Goal: Task Accomplishment & Management: Complete application form

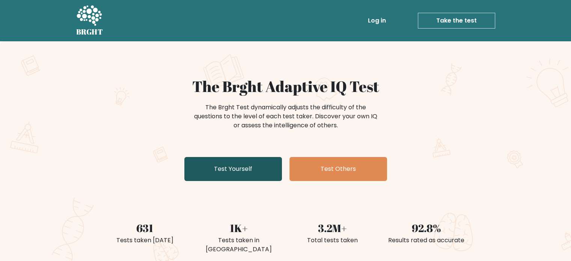
click at [235, 165] on link "Test Yourself" at bounding box center [233, 169] width 98 height 24
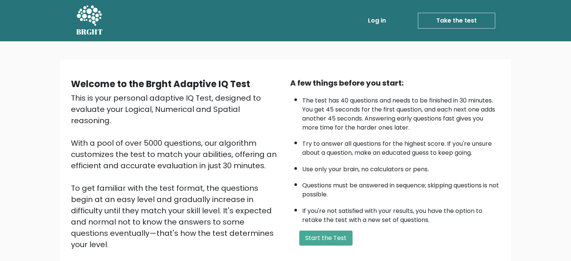
scroll to position [38, 0]
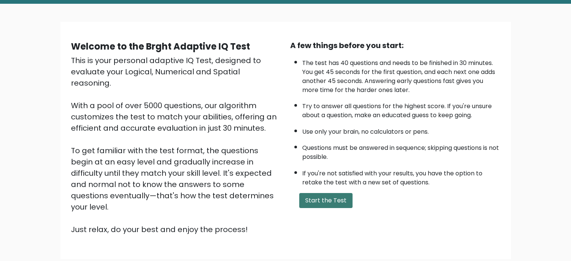
click at [309, 202] on button "Start the Test" at bounding box center [325, 200] width 53 height 15
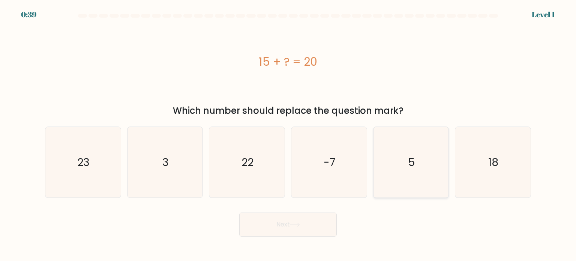
click at [422, 171] on icon "5" at bounding box center [411, 162] width 71 height 71
click at [289, 134] on input "e. 5" at bounding box center [288, 133] width 0 height 4
radio input "true"
click at [280, 229] on button "Next" at bounding box center [288, 224] width 98 height 24
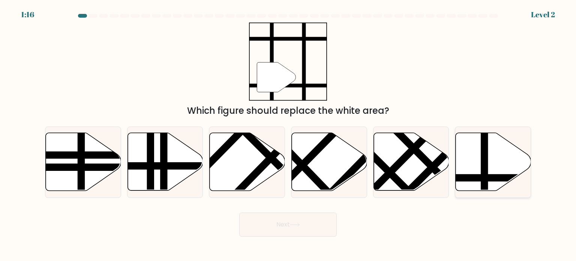
click at [485, 163] on line at bounding box center [485, 132] width 0 height 152
click at [289, 134] on input "f." at bounding box center [288, 133] width 0 height 4
radio input "true"
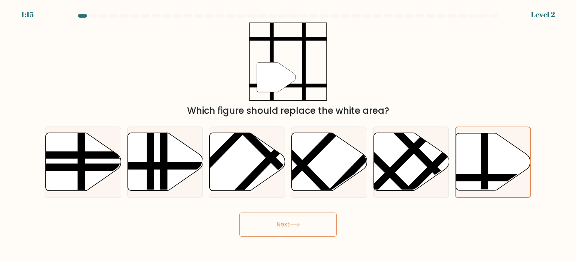
click at [276, 220] on button "Next" at bounding box center [288, 224] width 98 height 24
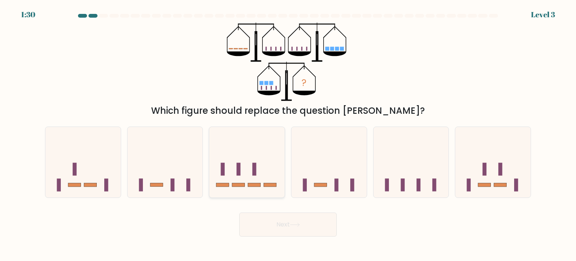
click at [241, 170] on icon at bounding box center [246, 162] width 75 height 62
click at [288, 134] on input "c." at bounding box center [288, 133] width 0 height 4
radio input "true"
click at [293, 225] on icon at bounding box center [295, 225] width 10 height 4
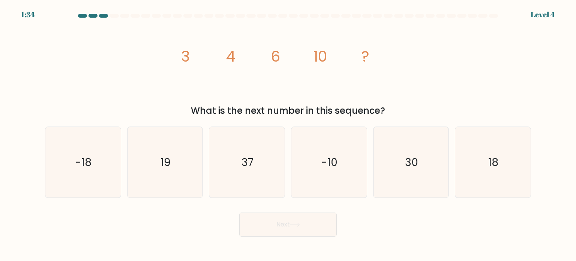
click at [89, 77] on div "image/svg+xml 3 4 6 10 ? What is the next number in this sequence?" at bounding box center [288, 70] width 495 height 95
click at [92, 81] on div "image/svg+xml 3 4 6 10 ? What is the next number in this sequence?" at bounding box center [288, 70] width 495 height 95
click at [479, 168] on icon "18" at bounding box center [493, 162] width 71 height 71
click at [289, 134] on input "f. 18" at bounding box center [288, 133] width 0 height 4
radio input "true"
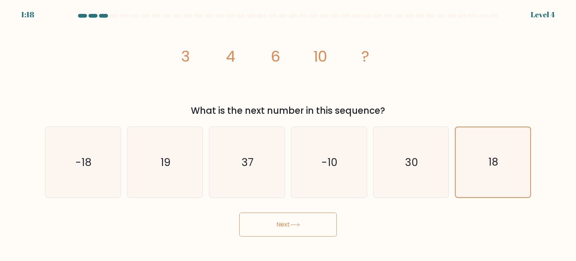
click at [303, 223] on button "Next" at bounding box center [288, 224] width 98 height 24
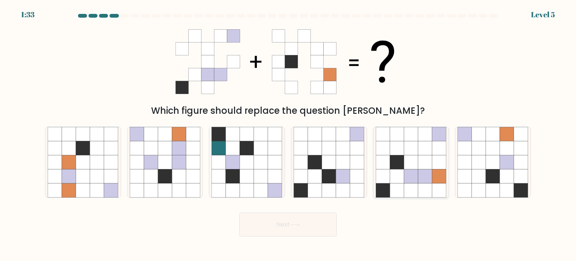
click at [416, 179] on icon at bounding box center [411, 176] width 14 height 14
click at [289, 134] on input "e." at bounding box center [288, 133] width 0 height 4
radio input "true"
click at [296, 223] on icon at bounding box center [295, 225] width 10 height 4
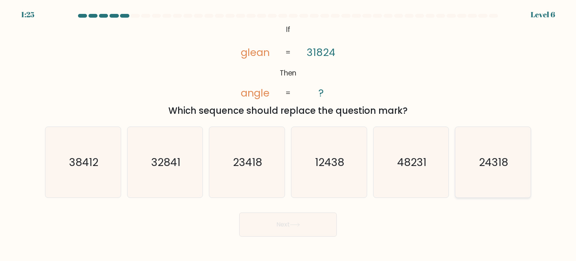
click at [484, 170] on icon "24318" at bounding box center [493, 162] width 71 height 71
click at [289, 134] on input "f. 24318" at bounding box center [288, 133] width 0 height 4
radio input "true"
click at [251, 227] on button "Next" at bounding box center [288, 224] width 98 height 24
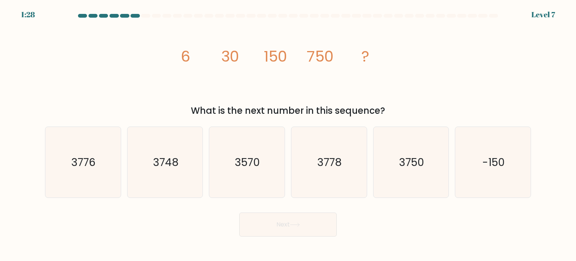
click at [99, 79] on div "image/svg+xml 6 30 150 750 ? What is the next number in this sequence?" at bounding box center [288, 70] width 495 height 95
click at [252, 170] on icon "3570" at bounding box center [247, 162] width 71 height 71
click at [288, 134] on input "c. 3570" at bounding box center [288, 133] width 0 height 4
radio input "true"
click at [398, 172] on icon "3750" at bounding box center [411, 162] width 71 height 71
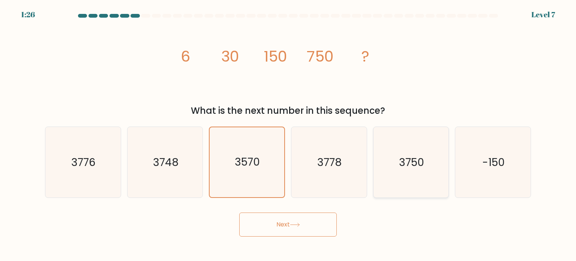
click at [289, 134] on input "e. 3750" at bounding box center [288, 133] width 0 height 4
radio input "true"
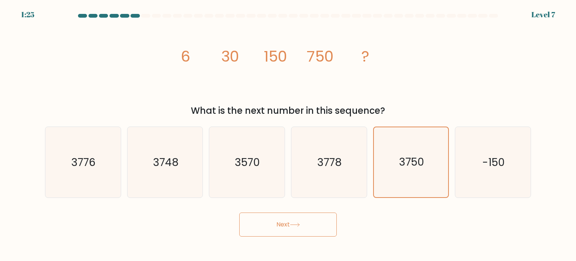
click at [304, 224] on button "Next" at bounding box center [288, 224] width 98 height 24
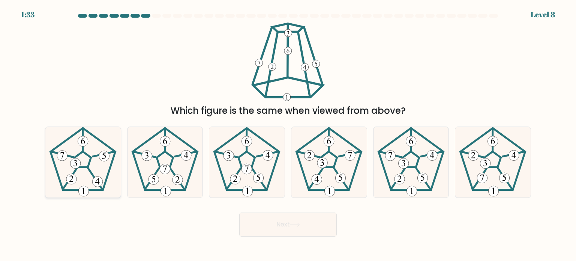
click at [86, 140] on 541 at bounding box center [83, 141] width 11 height 11
click at [288, 134] on input "a." at bounding box center [288, 133] width 0 height 4
radio input "true"
click at [286, 231] on button "Next" at bounding box center [288, 224] width 98 height 24
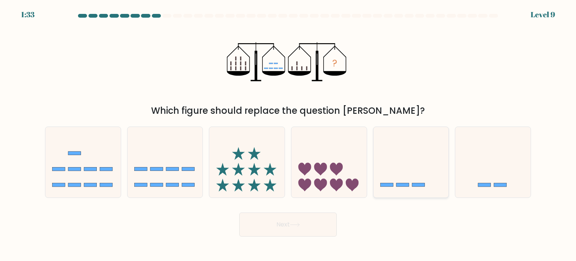
click at [386, 171] on icon at bounding box center [411, 162] width 75 height 62
click at [289, 134] on input "e." at bounding box center [288, 133] width 0 height 4
radio input "true"
click at [291, 225] on button "Next" at bounding box center [288, 224] width 98 height 24
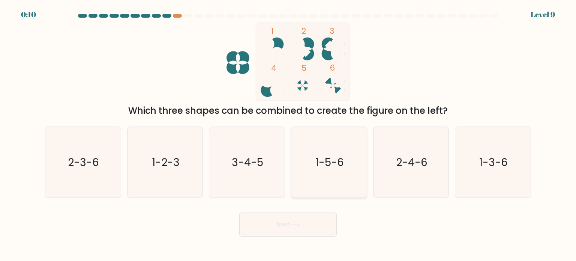
click at [325, 166] on text "1-5-6" at bounding box center [330, 161] width 29 height 15
click at [289, 134] on input "d. 1-5-6" at bounding box center [288, 133] width 0 height 4
radio input "true"
click at [286, 225] on button "Next" at bounding box center [288, 224] width 98 height 24
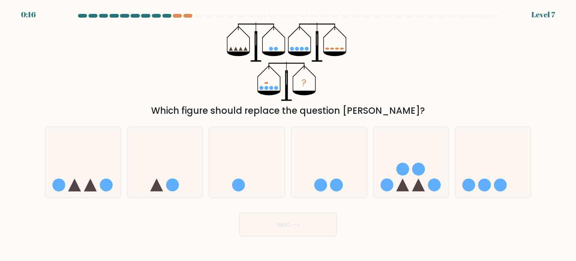
click at [495, 86] on div "? Which figure should replace the question mark?" at bounding box center [288, 70] width 495 height 95
click at [410, 151] on icon at bounding box center [411, 162] width 75 height 62
click at [289, 134] on input "e." at bounding box center [288, 133] width 0 height 4
radio input "true"
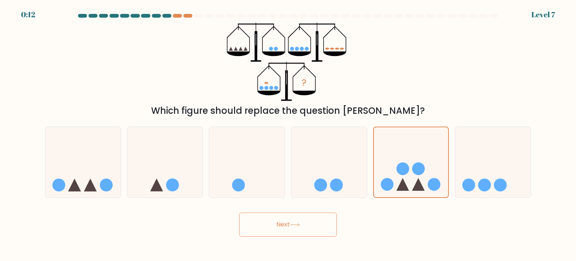
click at [291, 229] on button "Next" at bounding box center [288, 224] width 98 height 24
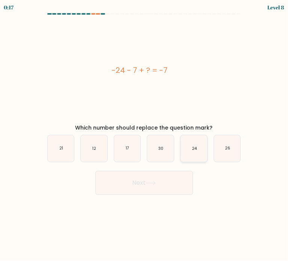
click at [186, 147] on icon "24" at bounding box center [193, 148] width 27 height 27
click at [144, 134] on input "e. 24" at bounding box center [144, 133] width 0 height 4
radio input "true"
click at [153, 184] on icon at bounding box center [151, 183] width 10 height 4
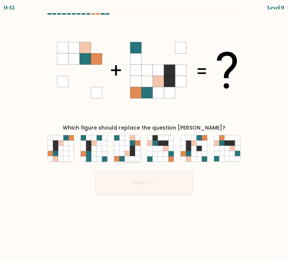
click at [122, 145] on icon at bounding box center [121, 142] width 5 height 5
click at [144, 134] on input "c." at bounding box center [144, 133] width 0 height 4
radio input "true"
click at [131, 179] on button "Next" at bounding box center [144, 183] width 98 height 24
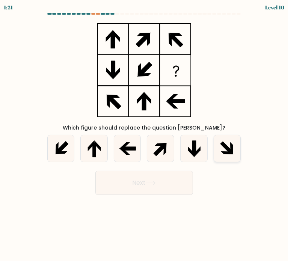
click at [219, 152] on icon at bounding box center [227, 148] width 27 height 27
click at [144, 134] on input "f." at bounding box center [144, 133] width 0 height 4
radio input "true"
click at [144, 182] on button "Next" at bounding box center [144, 183] width 98 height 24
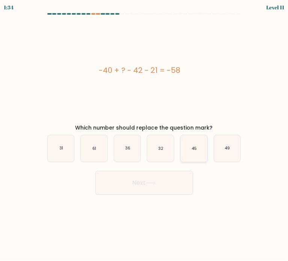
click at [190, 151] on icon "45" at bounding box center [193, 148] width 27 height 27
click at [144, 134] on input "e. 45" at bounding box center [144, 133] width 0 height 4
radio input "true"
click at [152, 181] on icon at bounding box center [151, 183] width 10 height 4
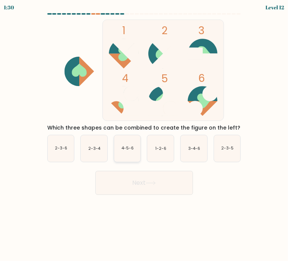
click at [124, 156] on icon "4-5-6" at bounding box center [127, 148] width 27 height 27
click at [144, 134] on input "c. 4-5-6" at bounding box center [144, 133] width 0 height 4
radio input "true"
click at [138, 188] on button "Next" at bounding box center [144, 183] width 98 height 24
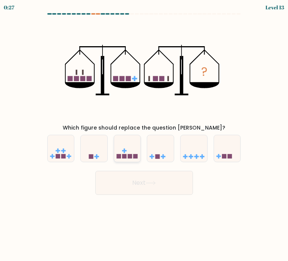
click at [123, 147] on icon at bounding box center [127, 148] width 27 height 22
click at [144, 134] on input "c." at bounding box center [144, 133] width 0 height 4
radio input "true"
click at [133, 181] on button "Next" at bounding box center [144, 183] width 98 height 24
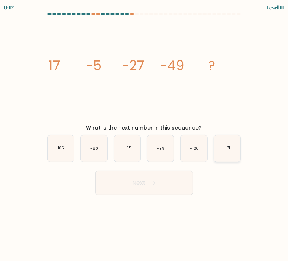
click at [222, 150] on icon "-71" at bounding box center [227, 148] width 27 height 27
click at [144, 134] on input "f. -71" at bounding box center [144, 133] width 0 height 4
radio input "true"
click at [137, 189] on button "Next" at bounding box center [144, 183] width 98 height 24
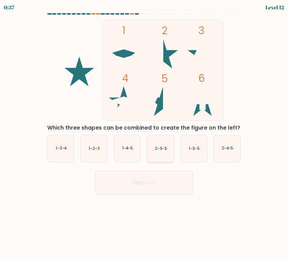
click at [163, 150] on text "2-3-5" at bounding box center [161, 149] width 12 height 6
click at [144, 134] on input "d. 2-3-5" at bounding box center [144, 133] width 0 height 4
radio input "true"
click at [146, 175] on button "Next" at bounding box center [144, 183] width 98 height 24
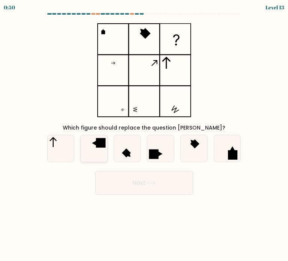
click at [95, 144] on icon at bounding box center [94, 143] width 4 height 5
click at [144, 134] on input "b." at bounding box center [144, 133] width 0 height 4
radio input "true"
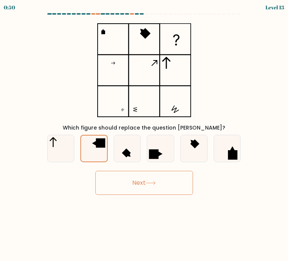
click at [129, 180] on button "Next" at bounding box center [144, 183] width 98 height 24
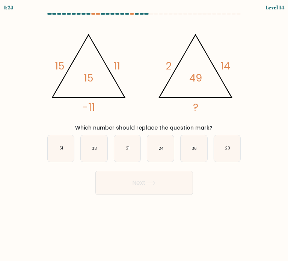
click at [45, 38] on div "@import url('https://fonts.googleapis.com/css?family=Abril+Fatface:400,100,100i…" at bounding box center [144, 76] width 203 height 112
click at [96, 150] on text "33" at bounding box center [94, 149] width 5 height 6
click at [144, 134] on input "b. 33" at bounding box center [144, 133] width 0 height 4
radio input "true"
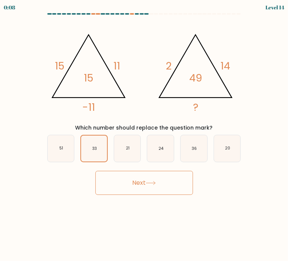
click at [127, 186] on button "Next" at bounding box center [144, 183] width 98 height 24
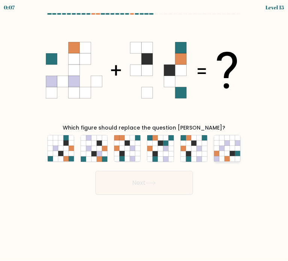
click at [227, 152] on icon at bounding box center [226, 153] width 5 height 5
click at [144, 134] on input "f." at bounding box center [144, 133] width 0 height 4
radio input "true"
click at [130, 184] on button "Next" at bounding box center [144, 183] width 98 height 24
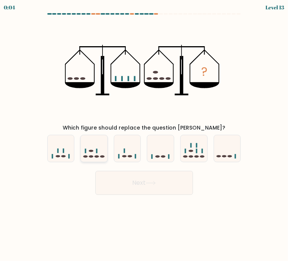
click at [94, 148] on icon at bounding box center [94, 148] width 27 height 22
click at [144, 134] on input "b." at bounding box center [144, 133] width 0 height 4
radio input "true"
click at [132, 186] on button "Next" at bounding box center [144, 183] width 98 height 24
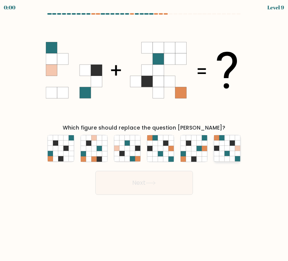
click at [222, 153] on icon at bounding box center [221, 153] width 5 height 5
click at [144, 134] on input "f." at bounding box center [144, 133] width 0 height 4
radio input "true"
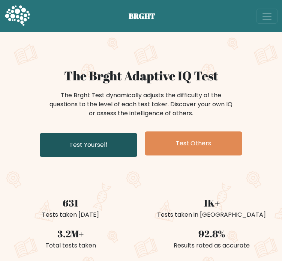
click at [113, 149] on link "Test Yourself" at bounding box center [89, 145] width 98 height 24
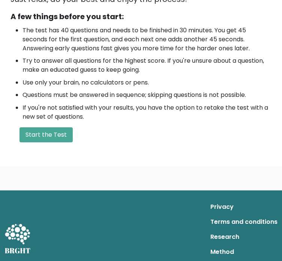
scroll to position [225, 0]
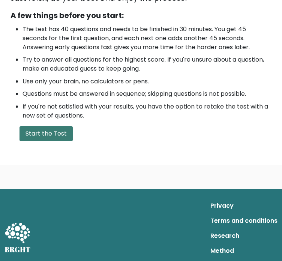
click at [53, 131] on button "Start the Test" at bounding box center [46, 133] width 53 height 15
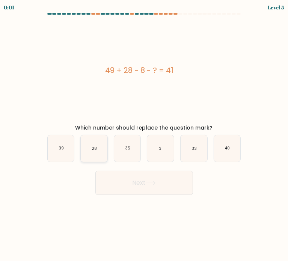
click at [89, 149] on icon "28" at bounding box center [94, 148] width 27 height 27
click at [144, 134] on input "b. 28" at bounding box center [144, 133] width 0 height 4
radio input "true"
click at [133, 186] on button "Next" at bounding box center [144, 183] width 98 height 24
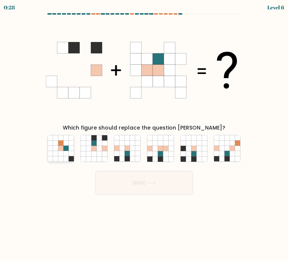
click at [70, 146] on icon at bounding box center [71, 148] width 5 height 5
click at [144, 134] on input "a." at bounding box center [144, 133] width 0 height 4
radio input "true"
click at [122, 187] on button "Next" at bounding box center [144, 183] width 98 height 24
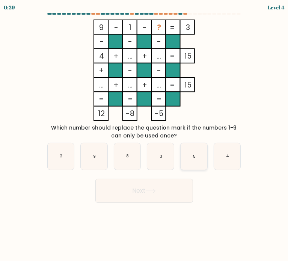
click at [190, 156] on icon "5" at bounding box center [193, 156] width 27 height 27
click at [144, 134] on input "e. 5" at bounding box center [144, 133] width 0 height 4
radio input "true"
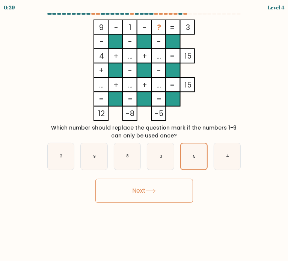
click at [145, 193] on button "Next" at bounding box center [144, 191] width 98 height 24
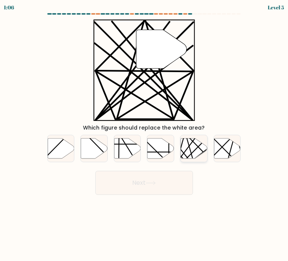
click at [195, 146] on icon at bounding box center [193, 148] width 27 height 20
click at [144, 134] on input "e." at bounding box center [144, 133] width 0 height 4
radio input "true"
click at [149, 180] on button "Next" at bounding box center [144, 183] width 98 height 24
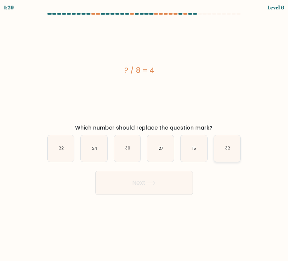
drag, startPoint x: 230, startPoint y: 147, endPoint x: 227, endPoint y: 150, distance: 4.0
click at [230, 147] on text "32" at bounding box center [227, 149] width 5 height 6
click at [144, 134] on input "f. 32" at bounding box center [144, 133] width 0 height 4
radio input "true"
click at [154, 184] on icon at bounding box center [151, 183] width 10 height 4
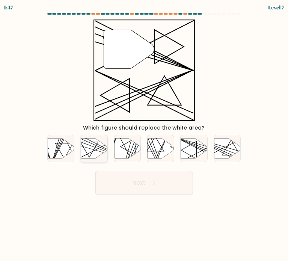
click at [90, 153] on icon at bounding box center [94, 148] width 27 height 20
click at [144, 134] on input "b." at bounding box center [144, 133] width 0 height 4
radio input "true"
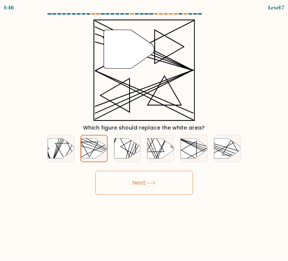
click at [121, 180] on button "Next" at bounding box center [144, 183] width 98 height 24
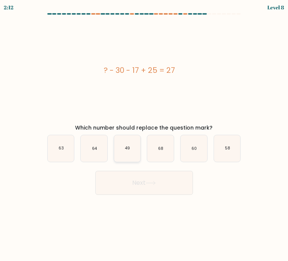
click at [125, 150] on text "49" at bounding box center [127, 149] width 5 height 6
click at [144, 134] on input "c. 49" at bounding box center [144, 133] width 0 height 4
radio input "true"
click at [131, 177] on button "Next" at bounding box center [144, 183] width 98 height 24
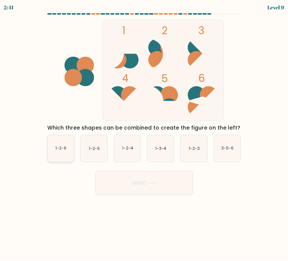
click at [55, 144] on icon "1-2-6" at bounding box center [61, 148] width 27 height 27
click at [144, 134] on input "a. 1-2-6" at bounding box center [144, 133] width 0 height 4
radio input "true"
click at [134, 183] on button "Next" at bounding box center [144, 183] width 98 height 24
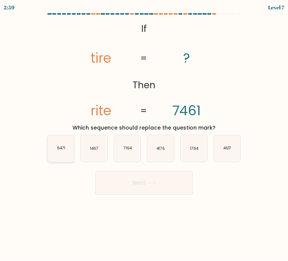
drag, startPoint x: 65, startPoint y: 146, endPoint x: 68, endPoint y: 150, distance: 5.6
click at [65, 146] on text "6471" at bounding box center [61, 149] width 8 height 6
click at [144, 134] on input "a. 6471" at bounding box center [144, 133] width 0 height 4
radio input "true"
click at [140, 181] on button "Next" at bounding box center [144, 183] width 98 height 24
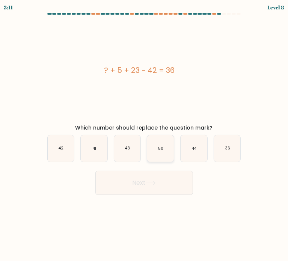
click at [164, 150] on icon "50" at bounding box center [160, 148] width 27 height 27
click at [144, 134] on input "d. 50" at bounding box center [144, 133] width 0 height 4
radio input "true"
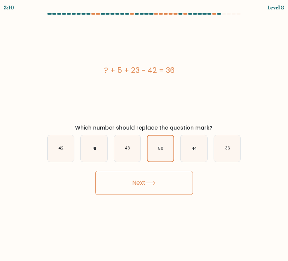
click at [147, 178] on button "Next" at bounding box center [144, 183] width 98 height 24
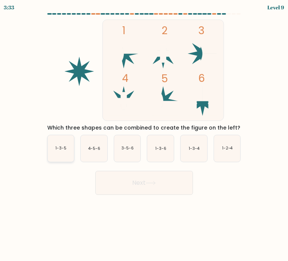
click at [63, 146] on text "1-3-5" at bounding box center [61, 149] width 11 height 6
click at [144, 134] on input "a. 1-3-5" at bounding box center [144, 133] width 0 height 4
radio input "true"
click at [135, 186] on button "Next" at bounding box center [144, 183] width 98 height 24
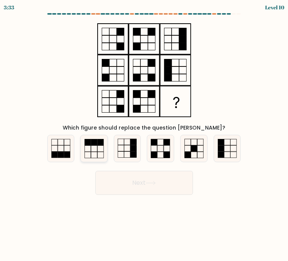
click at [93, 142] on rect at bounding box center [94, 142] width 6 height 6
click at [144, 134] on input "b." at bounding box center [144, 133] width 0 height 4
radio input "true"
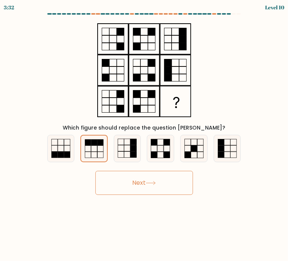
click at [121, 183] on button "Next" at bounding box center [144, 183] width 98 height 24
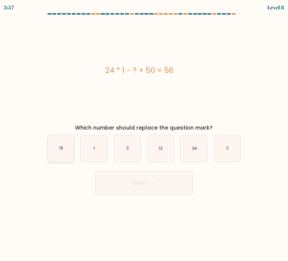
click at [56, 150] on icon "18" at bounding box center [61, 148] width 27 height 27
click at [144, 134] on input "a. 18" at bounding box center [144, 133] width 0 height 4
radio input "true"
click at [126, 177] on button "Next" at bounding box center [144, 183] width 98 height 24
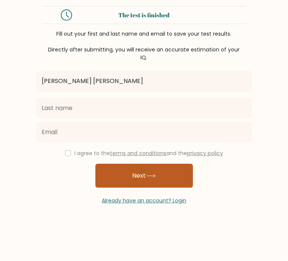
type input "[PERSON_NAME] [PERSON_NAME]"
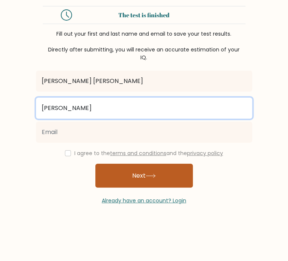
type input "[PERSON_NAME]"
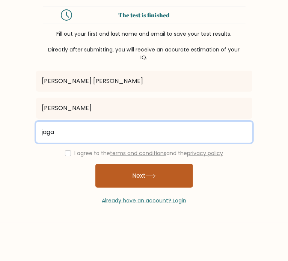
type input "[EMAIL_ADDRESS][DOMAIN_NAME]"
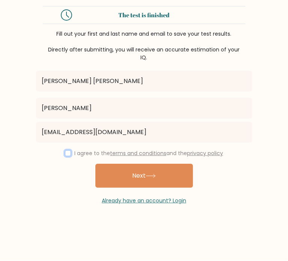
click at [65, 155] on input "checkbox" at bounding box center [68, 153] width 6 height 6
checkbox input "true"
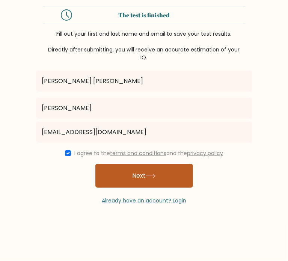
click at [128, 177] on button "Next" at bounding box center [144, 176] width 98 height 24
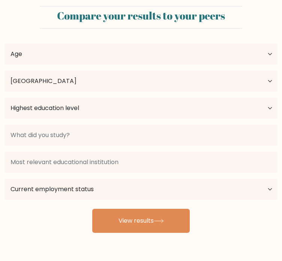
select select "GT"
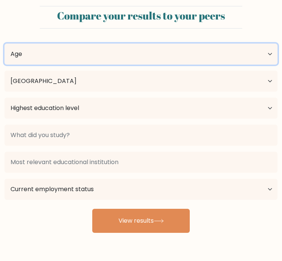
click at [79, 56] on select "Age Under [DEMOGRAPHIC_DATA] [DEMOGRAPHIC_DATA] [DEMOGRAPHIC_DATA] [DEMOGRAPHIC…" at bounding box center [141, 54] width 273 height 21
select select "25_34"
click at [5, 44] on select "Age Under [DEMOGRAPHIC_DATA] [DEMOGRAPHIC_DATA] [DEMOGRAPHIC_DATA] [DEMOGRAPHIC…" at bounding box center [141, 54] width 273 height 21
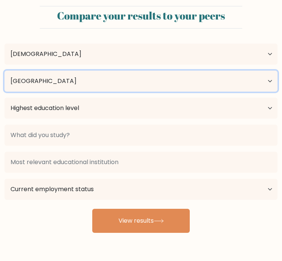
click at [36, 83] on select "Country [GEOGRAPHIC_DATA] [GEOGRAPHIC_DATA] [GEOGRAPHIC_DATA] [US_STATE] [GEOGR…" at bounding box center [141, 81] width 273 height 21
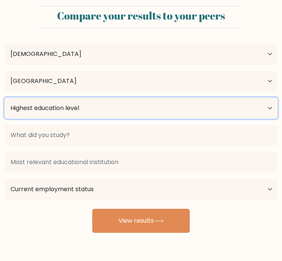
click at [39, 105] on select "Highest education level No schooling Primary Lower Secondary Upper Secondary Oc…" at bounding box center [141, 108] width 273 height 21
select select "bachelors_degree"
click at [5, 98] on select "Highest education level No schooling Primary Lower Secondary Upper Secondary Oc…" at bounding box center [141, 108] width 273 height 21
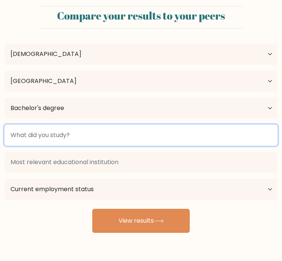
click at [40, 139] on input at bounding box center [141, 135] width 273 height 21
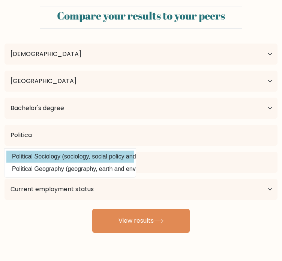
click at [35, 156] on option "Political Sociology (sociology, social policy and anthropology)" at bounding box center [70, 156] width 128 height 12
type input "Political Sociology"
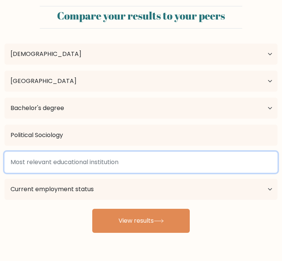
click at [63, 164] on input at bounding box center [141, 162] width 273 height 21
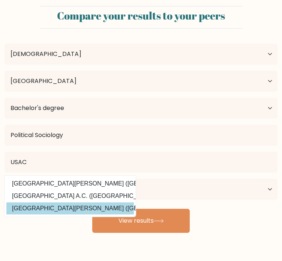
click at [61, 203] on option "[GEOGRAPHIC_DATA][PERSON_NAME] ([GEOGRAPHIC_DATA])" at bounding box center [70, 208] width 128 height 12
type input "[GEOGRAPHIC_DATA][PERSON_NAME]"
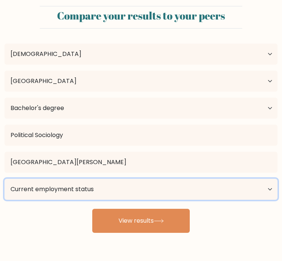
click at [50, 189] on select "Current employment status Employed Student Retired Other / prefer not to answer" at bounding box center [141, 189] width 273 height 21
click at [5, 179] on select "Current employment status Employed Student Retired Other / prefer not to answer" at bounding box center [141, 189] width 273 height 21
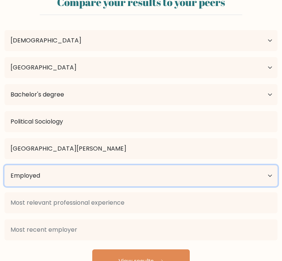
scroll to position [26, 0]
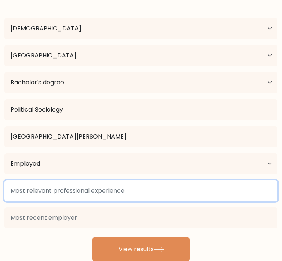
click at [66, 190] on input at bounding box center [141, 190] width 273 height 21
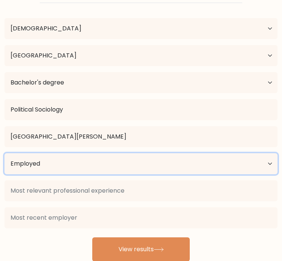
click at [23, 168] on select "Current employment status Employed Student Retired Other / prefer not to answer" at bounding box center [141, 163] width 273 height 21
select select "other"
click at [5, 153] on select "Current employment status Employed Student Retired Other / prefer not to answer" at bounding box center [141, 163] width 273 height 21
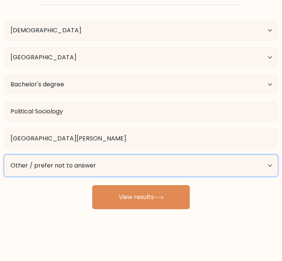
scroll to position [24, 0]
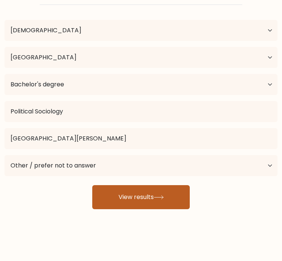
click at [121, 200] on button "View results" at bounding box center [141, 197] width 98 height 24
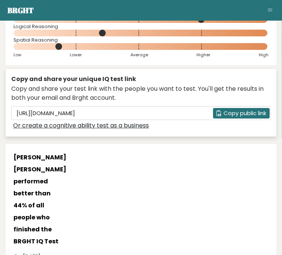
scroll to position [150, 0]
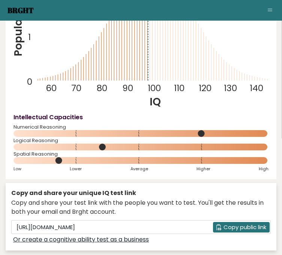
click at [17, 12] on link "Brght" at bounding box center [21, 10] width 26 height 10
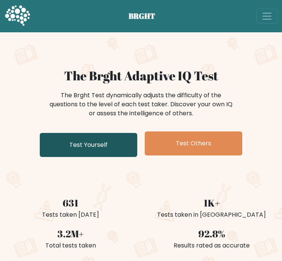
click at [88, 145] on link "Test Yourself" at bounding box center [89, 145] width 98 height 24
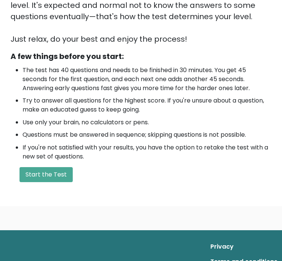
scroll to position [225, 0]
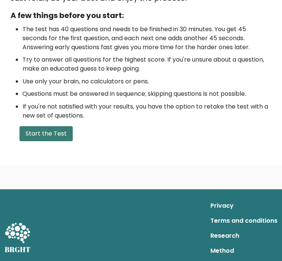
click at [45, 127] on button "Start the Test" at bounding box center [46, 133] width 53 height 15
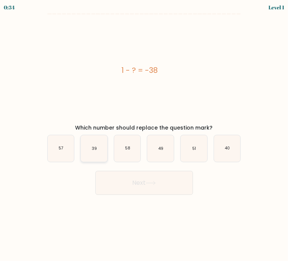
click at [93, 150] on text "39" at bounding box center [94, 149] width 5 height 6
click at [144, 134] on input "b. 39" at bounding box center [144, 133] width 0 height 4
radio input "true"
click at [119, 174] on button "Next" at bounding box center [144, 183] width 98 height 24
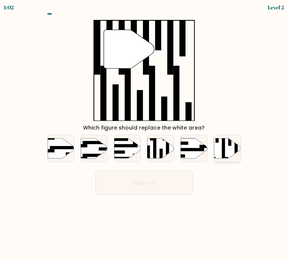
click at [224, 148] on rect at bounding box center [223, 147] width 3 height 29
click at [144, 134] on input "f." at bounding box center [144, 133] width 0 height 4
radio input "true"
click at [147, 181] on button "Next" at bounding box center [144, 183] width 98 height 24
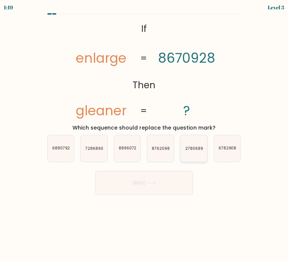
click at [194, 152] on icon "2780689" at bounding box center [193, 148] width 27 height 27
click at [144, 134] on input "e. 2780689" at bounding box center [144, 133] width 0 height 4
radio input "true"
click at [143, 183] on button "Next" at bounding box center [144, 183] width 98 height 24
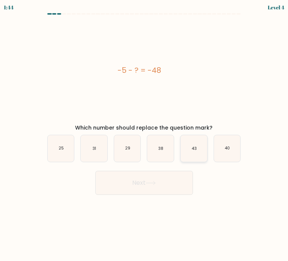
click at [191, 152] on icon "43" at bounding box center [193, 148] width 27 height 27
click at [144, 134] on input "e. 43" at bounding box center [144, 133] width 0 height 4
radio input "true"
click at [135, 188] on button "Next" at bounding box center [144, 183] width 98 height 24
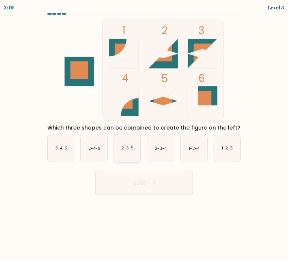
click at [126, 147] on text "2-3-5" at bounding box center [127, 149] width 12 height 6
click at [144, 134] on input "c. 2-3-5" at bounding box center [144, 133] width 0 height 4
radio input "true"
click at [135, 183] on button "Next" at bounding box center [144, 183] width 98 height 24
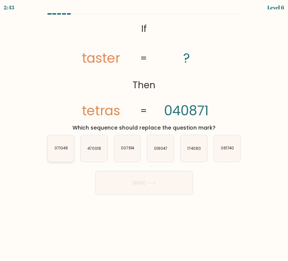
click at [61, 152] on icon "071048" at bounding box center [61, 148] width 27 height 27
click at [144, 134] on input "a. 071048" at bounding box center [144, 133] width 0 height 4
radio input "true"
click at [126, 181] on button "Next" at bounding box center [144, 183] width 98 height 24
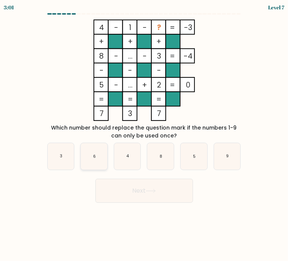
click at [94, 162] on icon "6" at bounding box center [94, 156] width 27 height 27
click at [144, 134] on input "b. 6" at bounding box center [144, 133] width 0 height 4
radio input "true"
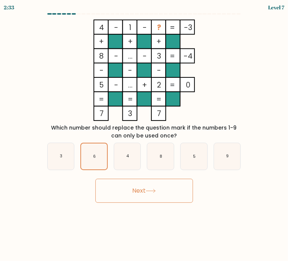
click at [129, 189] on button "Next" at bounding box center [144, 191] width 98 height 24
click at [129, 191] on button "Next" at bounding box center [144, 191] width 98 height 24
click at [233, 83] on icon "4 - 1 - ? -3 + + + 8 - ... - 3 -4 - - - 5 - ... + 2 = 0 = = = = 7 3 7 =" at bounding box center [144, 70] width 197 height 101
click at [155, 191] on icon at bounding box center [150, 190] width 9 height 3
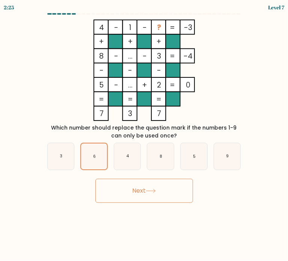
click at [155, 191] on icon at bounding box center [150, 190] width 9 height 3
click at [162, 26] on rect at bounding box center [158, 27] width 14 height 14
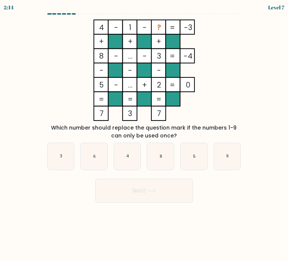
click at [75, 153] on div "a. 3" at bounding box center [60, 156] width 33 height 27
click at [81, 154] on icon "6" at bounding box center [94, 156] width 27 height 27
click at [144, 134] on input "b. 6" at bounding box center [144, 133] width 0 height 4
radio input "true"
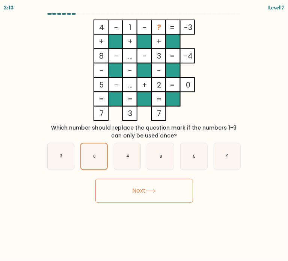
click at [117, 185] on button "Next" at bounding box center [144, 191] width 98 height 24
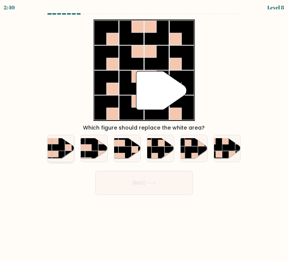
click at [61, 146] on rect at bounding box center [58, 144] width 13 height 13
click at [144, 134] on input "a." at bounding box center [144, 133] width 0 height 4
radio input "true"
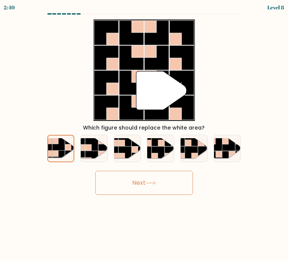
click at [137, 180] on button "Next" at bounding box center [144, 183] width 98 height 24
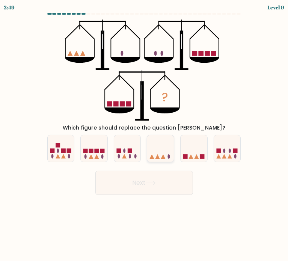
click at [160, 156] on icon at bounding box center [160, 148] width 27 height 22
click at [144, 134] on input "d." at bounding box center [144, 133] width 0 height 4
radio input "true"
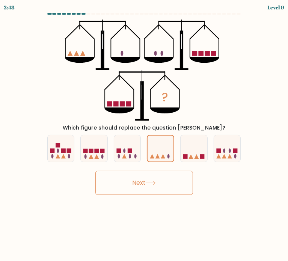
click at [146, 181] on button "Next" at bounding box center [144, 183] width 98 height 24
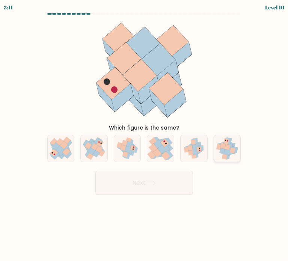
click at [225, 145] on icon at bounding box center [222, 146] width 5 height 6
click at [144, 134] on input "f." at bounding box center [144, 133] width 0 height 4
radio input "true"
click at [153, 183] on icon at bounding box center [151, 183] width 10 height 4
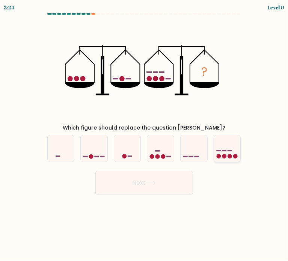
click at [225, 145] on icon at bounding box center [227, 148] width 27 height 22
click at [144, 134] on input "f." at bounding box center [144, 133] width 0 height 4
radio input "true"
click at [131, 183] on button "Next" at bounding box center [144, 183] width 98 height 24
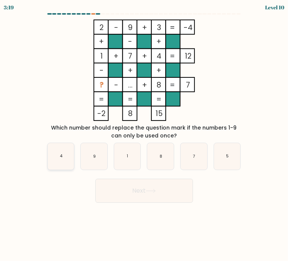
click at [69, 156] on icon "4" at bounding box center [61, 156] width 27 height 27
click at [144, 134] on input "a. 4" at bounding box center [144, 133] width 0 height 4
radio input "true"
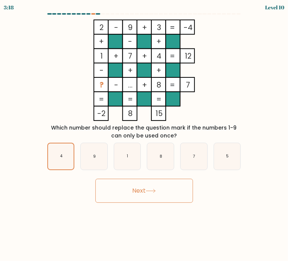
click at [148, 194] on button "Next" at bounding box center [144, 191] width 98 height 24
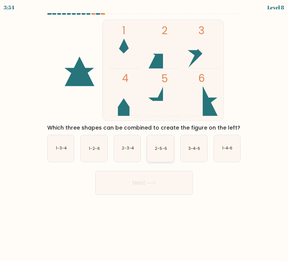
click at [160, 152] on icon "2-5-6" at bounding box center [160, 148] width 27 height 27
click at [144, 134] on input "d. 2-5-6" at bounding box center [144, 133] width 0 height 4
radio input "true"
click at [153, 175] on button "Next" at bounding box center [144, 183] width 98 height 24
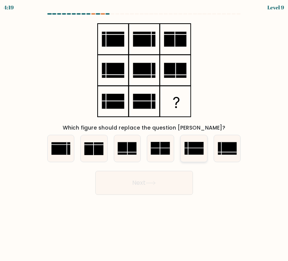
click at [190, 144] on rect at bounding box center [194, 148] width 19 height 13
click at [144, 134] on input "e." at bounding box center [144, 133] width 0 height 4
radio input "true"
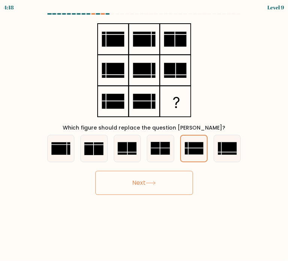
click at [166, 182] on button "Next" at bounding box center [144, 183] width 98 height 24
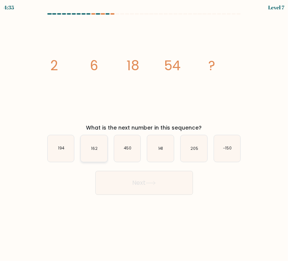
drag, startPoint x: 93, startPoint y: 151, endPoint x: 93, endPoint y: 158, distance: 6.8
click at [93, 151] on icon "162" at bounding box center [94, 148] width 27 height 27
click at [144, 134] on input "b. 162" at bounding box center [144, 133] width 0 height 4
radio input "true"
click at [117, 182] on button "Next" at bounding box center [144, 183] width 98 height 24
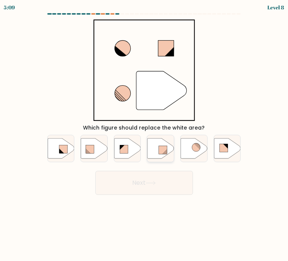
click at [158, 154] on icon at bounding box center [160, 148] width 27 height 20
click at [144, 134] on input "d." at bounding box center [144, 133] width 0 height 4
radio input "true"
click at [142, 182] on button "Next" at bounding box center [144, 183] width 98 height 24
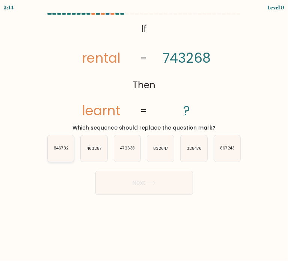
click at [65, 154] on icon "846732" at bounding box center [61, 148] width 27 height 27
click at [144, 134] on input "a. 846732" at bounding box center [144, 133] width 0 height 4
radio input "true"
click at [150, 183] on icon at bounding box center [151, 183] width 10 height 4
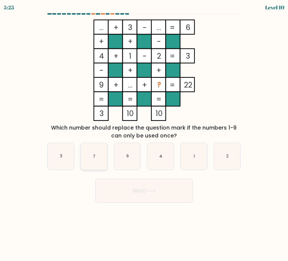
drag, startPoint x: 92, startPoint y: 157, endPoint x: 97, endPoint y: 162, distance: 7.7
click at [92, 157] on icon "7" at bounding box center [94, 156] width 27 height 27
click at [144, 134] on input "b. 7" at bounding box center [144, 133] width 0 height 4
radio input "true"
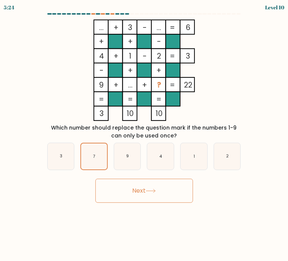
click at [125, 193] on button "Next" at bounding box center [144, 191] width 98 height 24
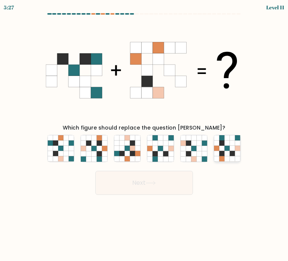
click at [223, 146] on icon at bounding box center [221, 148] width 5 height 5
click at [144, 134] on input "f." at bounding box center [144, 133] width 0 height 4
radio input "true"
click at [137, 183] on button "Next" at bounding box center [144, 183] width 98 height 24
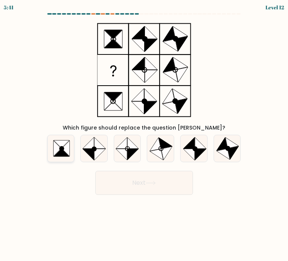
click at [58, 147] on icon at bounding box center [57, 148] width 8 height 16
click at [144, 134] on input "a." at bounding box center [144, 133] width 0 height 4
radio input "true"
click at [122, 181] on button "Next" at bounding box center [144, 183] width 98 height 24
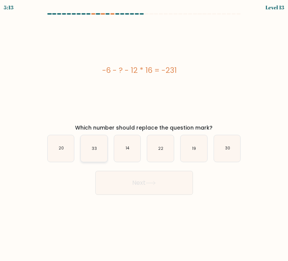
click at [87, 150] on icon "33" at bounding box center [94, 148] width 27 height 27
click at [144, 134] on input "b. 33" at bounding box center [144, 133] width 0 height 4
radio input "true"
click at [116, 179] on button "Next" at bounding box center [144, 183] width 98 height 24
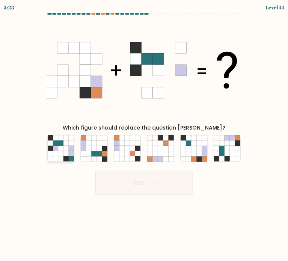
click at [67, 151] on icon at bounding box center [65, 153] width 5 height 5
click at [144, 134] on input "a." at bounding box center [144, 133] width 0 height 4
radio input "true"
click at [138, 185] on button "Next" at bounding box center [144, 183] width 98 height 24
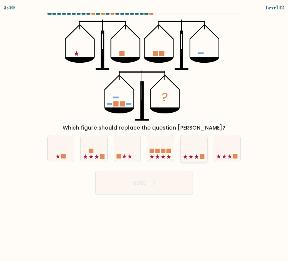
click at [198, 146] on icon at bounding box center [193, 148] width 27 height 22
click at [144, 134] on input "e." at bounding box center [144, 133] width 0 height 4
radio input "true"
click at [153, 182] on icon at bounding box center [151, 183] width 10 height 4
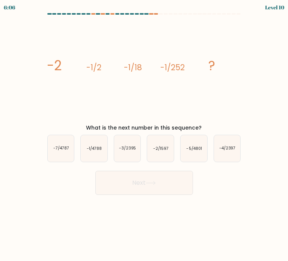
click at [78, 98] on icon "image/svg+xml -2 -1/2 -1/18 -1/252 ?" at bounding box center [144, 70] width 197 height 101
click at [92, 153] on icon "-1/4788" at bounding box center [94, 148] width 27 height 27
click at [144, 134] on input "b. -1/4788" at bounding box center [144, 133] width 0 height 4
radio input "true"
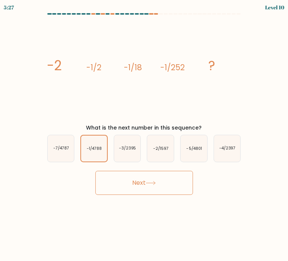
click at [126, 175] on button "Next" at bounding box center [144, 183] width 98 height 24
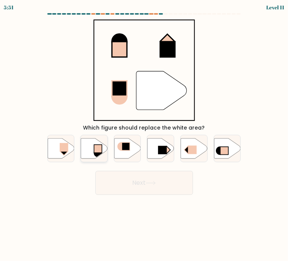
click at [93, 153] on icon at bounding box center [94, 148] width 27 height 20
click at [144, 134] on input "b." at bounding box center [144, 133] width 0 height 4
radio input "true"
click at [126, 180] on button "Next" at bounding box center [144, 183] width 98 height 24
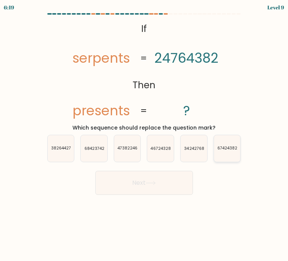
click at [221, 149] on text "67424382" at bounding box center [227, 149] width 20 height 6
click at [144, 134] on input "f. 67424382" at bounding box center [144, 133] width 0 height 4
radio input "true"
click at [145, 186] on button "Next" at bounding box center [144, 183] width 98 height 24
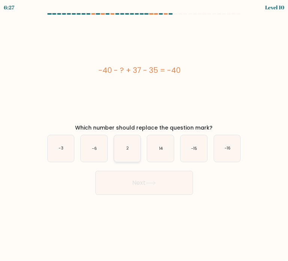
click at [129, 149] on icon "2" at bounding box center [127, 148] width 27 height 27
click at [144, 134] on input "c. 2" at bounding box center [144, 133] width 0 height 4
radio input "true"
click at [129, 186] on button "Next" at bounding box center [144, 183] width 98 height 24
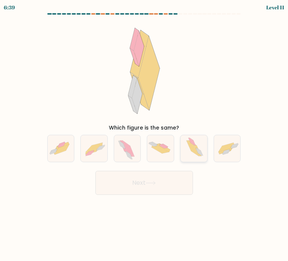
click at [189, 147] on icon at bounding box center [193, 148] width 23 height 27
click at [144, 134] on input "e." at bounding box center [144, 133] width 0 height 4
radio input "true"
click at [95, 150] on icon at bounding box center [94, 148] width 27 height 19
click at [144, 134] on input "b." at bounding box center [144, 133] width 0 height 4
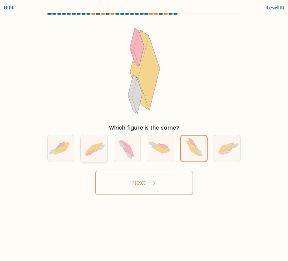
radio input "true"
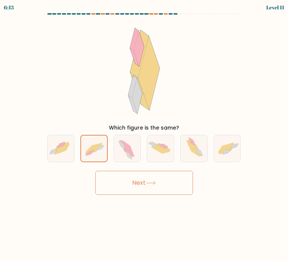
click at [125, 184] on button "Next" at bounding box center [144, 183] width 98 height 24
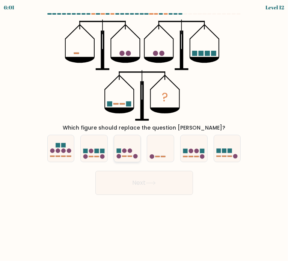
click at [137, 149] on icon at bounding box center [127, 148] width 27 height 22
click at [144, 134] on input "c." at bounding box center [144, 133] width 0 height 4
radio input "true"
click at [151, 157] on circle at bounding box center [152, 156] width 5 height 5
click at [144, 134] on input "d." at bounding box center [144, 133] width 0 height 4
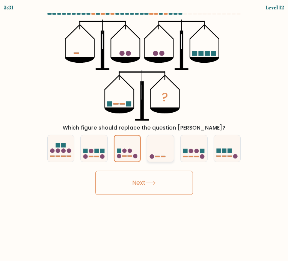
radio input "true"
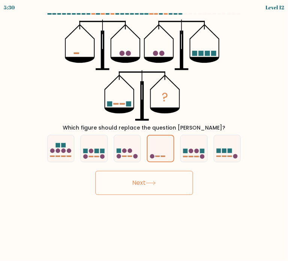
click at [128, 173] on button "Next" at bounding box center [144, 183] width 98 height 24
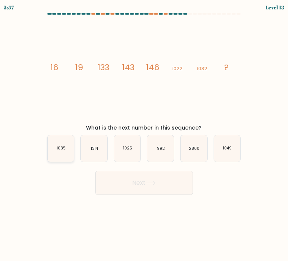
click at [66, 151] on icon "1035" at bounding box center [61, 148] width 27 height 27
click at [144, 134] on input "a. 1035" at bounding box center [144, 133] width 0 height 4
radio input "true"
click at [134, 187] on button "Next" at bounding box center [144, 183] width 98 height 24
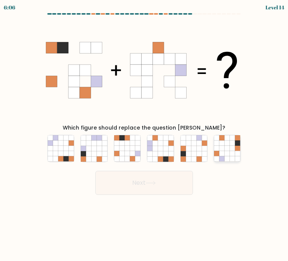
click at [226, 143] on icon at bounding box center [226, 142] width 5 height 5
click at [144, 134] on input "f." at bounding box center [144, 133] width 0 height 4
radio input "true"
click at [116, 184] on button "Next" at bounding box center [144, 183] width 98 height 24
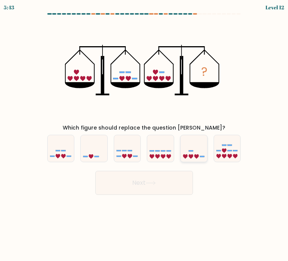
click at [193, 157] on icon at bounding box center [193, 148] width 27 height 22
click at [144, 134] on input "e." at bounding box center [144, 133] width 0 height 4
radio input "true"
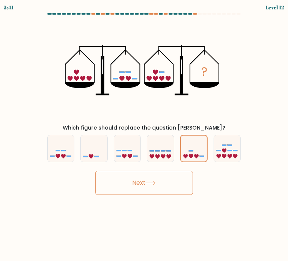
click at [140, 182] on button "Next" at bounding box center [144, 183] width 98 height 24
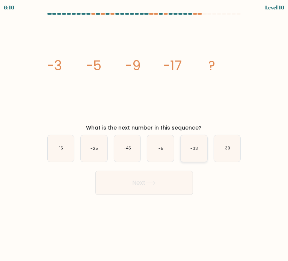
click at [191, 153] on icon "-33" at bounding box center [193, 148] width 27 height 27
click at [144, 134] on input "e. -33" at bounding box center [144, 133] width 0 height 4
radio input "true"
click at [147, 185] on button "Next" at bounding box center [144, 183] width 98 height 24
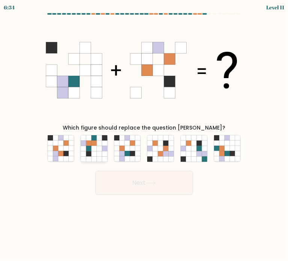
click at [101, 153] on icon at bounding box center [99, 153] width 5 height 5
click at [144, 134] on input "b." at bounding box center [144, 133] width 0 height 4
radio input "true"
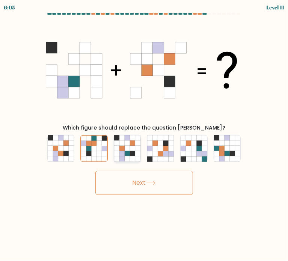
click at [123, 146] on icon at bounding box center [121, 148] width 5 height 5
click at [144, 134] on input "c." at bounding box center [144, 133] width 0 height 4
radio input "true"
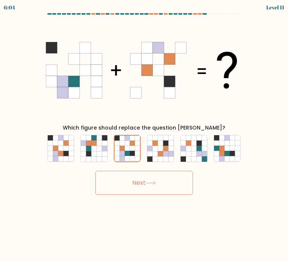
click at [118, 187] on button "Next" at bounding box center [144, 183] width 98 height 24
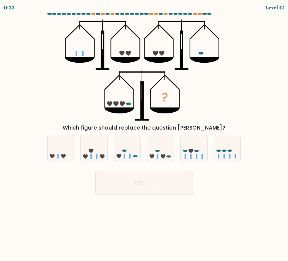
click at [269, 107] on form at bounding box center [144, 104] width 288 height 182
click at [92, 150] on icon at bounding box center [91, 151] width 5 height 5
click at [144, 134] on input "b." at bounding box center [144, 133] width 0 height 4
radio input "true"
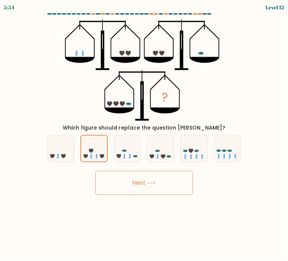
click at [132, 185] on button "Next" at bounding box center [144, 183] width 98 height 24
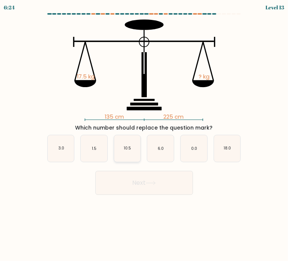
click at [129, 143] on icon "10.5" at bounding box center [127, 148] width 27 height 27
click at [144, 134] on input "c. 10.5" at bounding box center [144, 133] width 0 height 4
radio input "true"
click at [133, 185] on button "Next" at bounding box center [144, 183] width 98 height 24
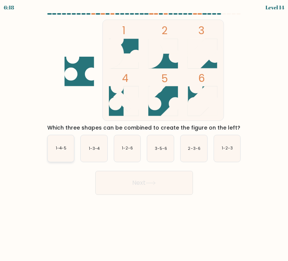
click at [60, 146] on text "1-4-5" at bounding box center [61, 149] width 11 height 6
click at [144, 134] on input "a. 1-4-5" at bounding box center [144, 133] width 0 height 4
radio input "true"
click at [126, 180] on button "Next" at bounding box center [144, 183] width 98 height 24
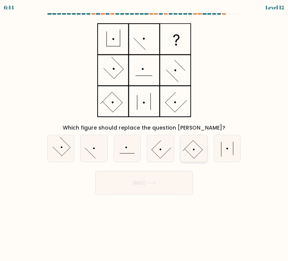
click at [192, 150] on icon at bounding box center [193, 148] width 27 height 27
click at [144, 134] on input "e." at bounding box center [144, 133] width 0 height 4
radio input "true"
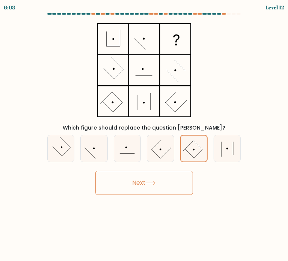
click at [135, 188] on button "Next" at bounding box center [144, 183] width 98 height 24
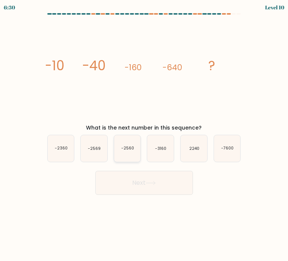
click at [125, 148] on text "-2560" at bounding box center [127, 149] width 13 height 6
click at [144, 134] on input "c. -2560" at bounding box center [144, 133] width 0 height 4
radio input "true"
click at [134, 186] on button "Next" at bounding box center [144, 183] width 98 height 24
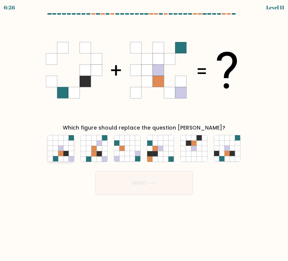
click at [60, 149] on icon at bounding box center [60, 148] width 5 height 5
click at [144, 134] on input "a." at bounding box center [144, 133] width 0 height 4
radio input "true"
click at [132, 190] on button "Next" at bounding box center [144, 183] width 98 height 24
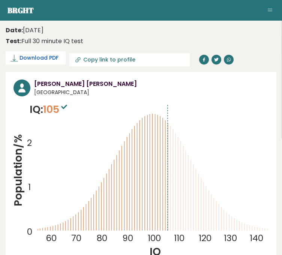
click at [35, 57] on span "Download PDF" at bounding box center [39, 58] width 39 height 8
